Goal: Transaction & Acquisition: Subscribe to service/newsletter

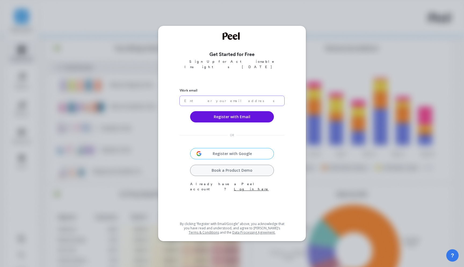
click at [230, 96] on input "email" at bounding box center [232, 101] width 105 height 10
click at [224, 96] on input "email" at bounding box center [232, 101] width 105 height 10
click at [227, 96] on input "email" at bounding box center [232, 101] width 105 height 10
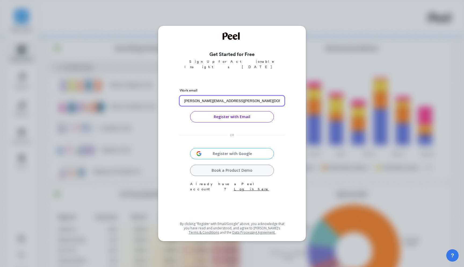
type input "[PERSON_NAME][EMAIL_ADDRESS][PERSON_NAME][DOMAIN_NAME]"
click at [244, 112] on button "Register with Email" at bounding box center [232, 116] width 84 height 11
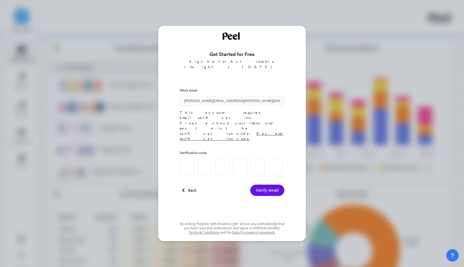
click at [247, 131] on span "Resend verification code" at bounding box center [232, 135] width 104 height 9
drag, startPoint x: 186, startPoint y: 138, endPoint x: 192, endPoint y: 143, distance: 7.8
click at [186, 158] on input at bounding box center [187, 166] width 15 height 17
paste input "7"
type input "7"
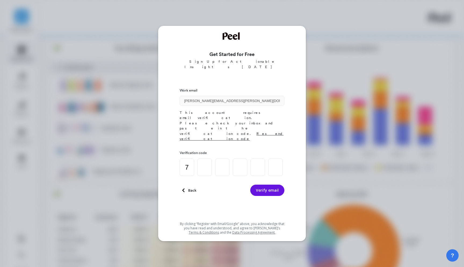
drag, startPoint x: 192, startPoint y: 142, endPoint x: 164, endPoint y: 139, distance: 28.4
click at [164, 139] on div "Get Started for Free Sign Up for Actionable Insights Today Work email connor.wh…" at bounding box center [232, 133] width 148 height 215
click at [206, 158] on input at bounding box center [205, 166] width 15 height 17
type input "3"
type input "5"
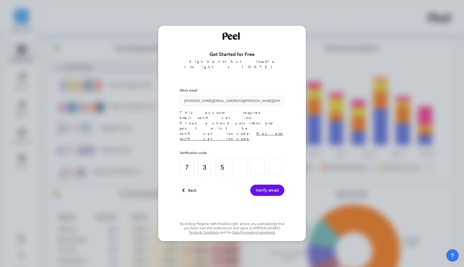
type input "7"
type input "4"
type input "1"
click at [276, 184] on button "Verify email" at bounding box center [267, 189] width 34 height 11
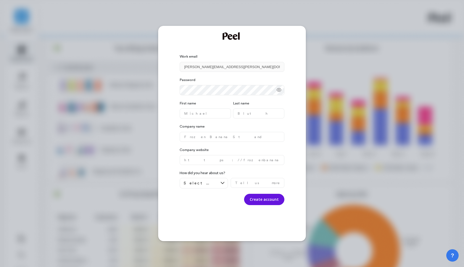
click at [281, 90] on icon at bounding box center [279, 89] width 5 height 5
click at [198, 114] on name "text" at bounding box center [205, 113] width 51 height 10
type name "Connor"
type name "Whelan"
click at [204, 133] on name "text" at bounding box center [232, 137] width 105 height 10
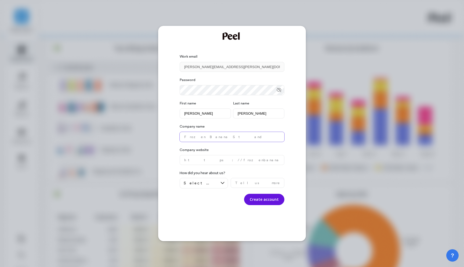
type name "P"
type name "One Good Thing"
click at [220, 159] on website "text" at bounding box center [232, 160] width 105 height 10
paste website "https://weareogt.com/"
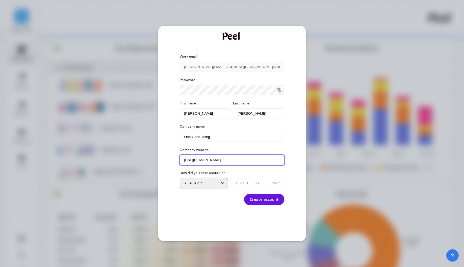
type website "https://weareogt.com/"
click at [216, 182] on div "Select an option" at bounding box center [201, 182] width 34 height 5
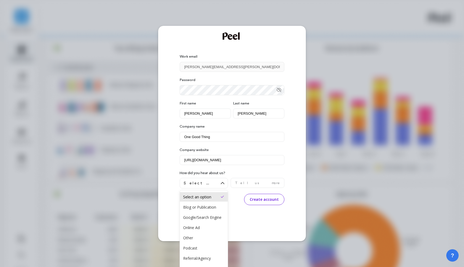
drag, startPoint x: 203, startPoint y: 215, endPoint x: 248, endPoint y: 201, distance: 46.4
click at [204, 215] on div "Google/Search Engine" at bounding box center [203, 216] width 41 height 5
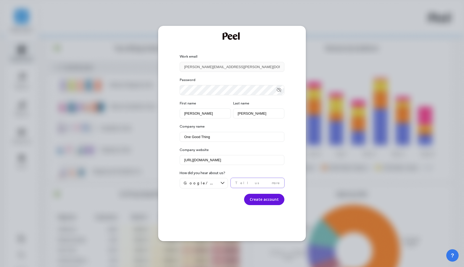
click at [267, 185] on input "text" at bounding box center [258, 183] width 54 height 10
type input "I need a tool to do something specifically"
click at [260, 202] on button "Create account" at bounding box center [264, 198] width 40 height 11
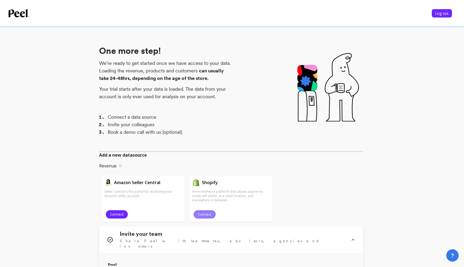
click at [206, 215] on span "Connect" at bounding box center [204, 213] width 13 height 5
